Goal: Transaction & Acquisition: Purchase product/service

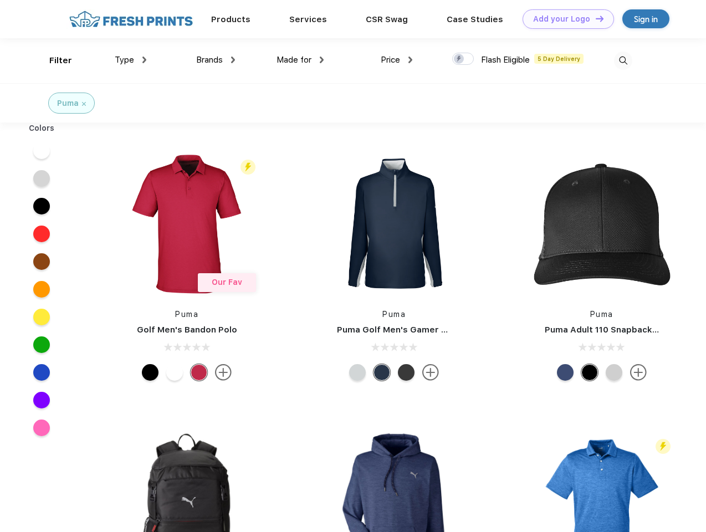
scroll to position [1, 0]
click at [564, 19] on link "Add your Logo Design Tool" at bounding box center [567, 18] width 91 height 19
click at [0, 0] on div "Design Tool" at bounding box center [0, 0] width 0 height 0
click at [594, 18] on link "Add your Logo Design Tool" at bounding box center [567, 18] width 91 height 19
click at [53, 60] on div "Filter" at bounding box center [60, 60] width 23 height 13
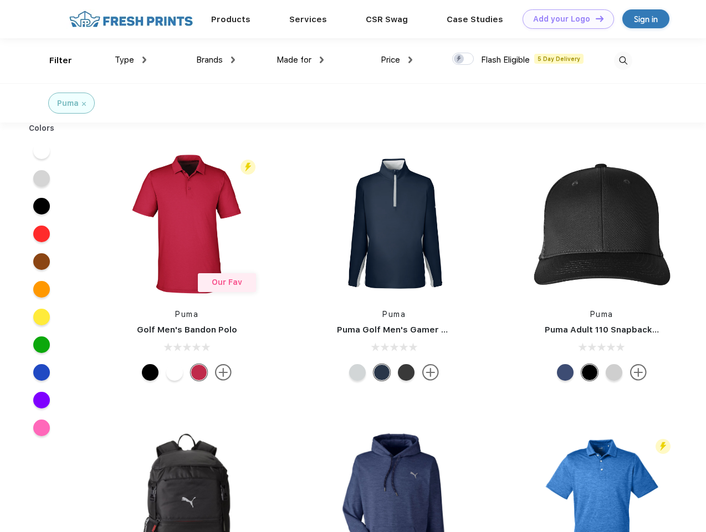
click at [131, 60] on span "Type" at bounding box center [124, 60] width 19 height 10
click at [215, 60] on span "Brands" at bounding box center [209, 60] width 27 height 10
click at [300, 60] on span "Made for" at bounding box center [293, 60] width 35 height 10
click at [397, 60] on span "Price" at bounding box center [389, 60] width 19 height 10
click at [463, 59] on div at bounding box center [463, 59] width 22 height 12
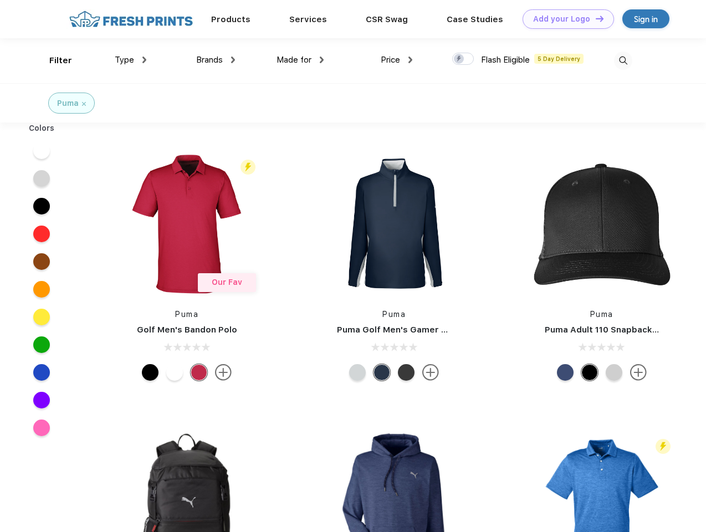
click at [459, 59] on input "checkbox" at bounding box center [455, 55] width 7 height 7
click at [622, 60] on img at bounding box center [623, 61] width 18 height 18
